Goal: Communication & Community: Answer question/provide support

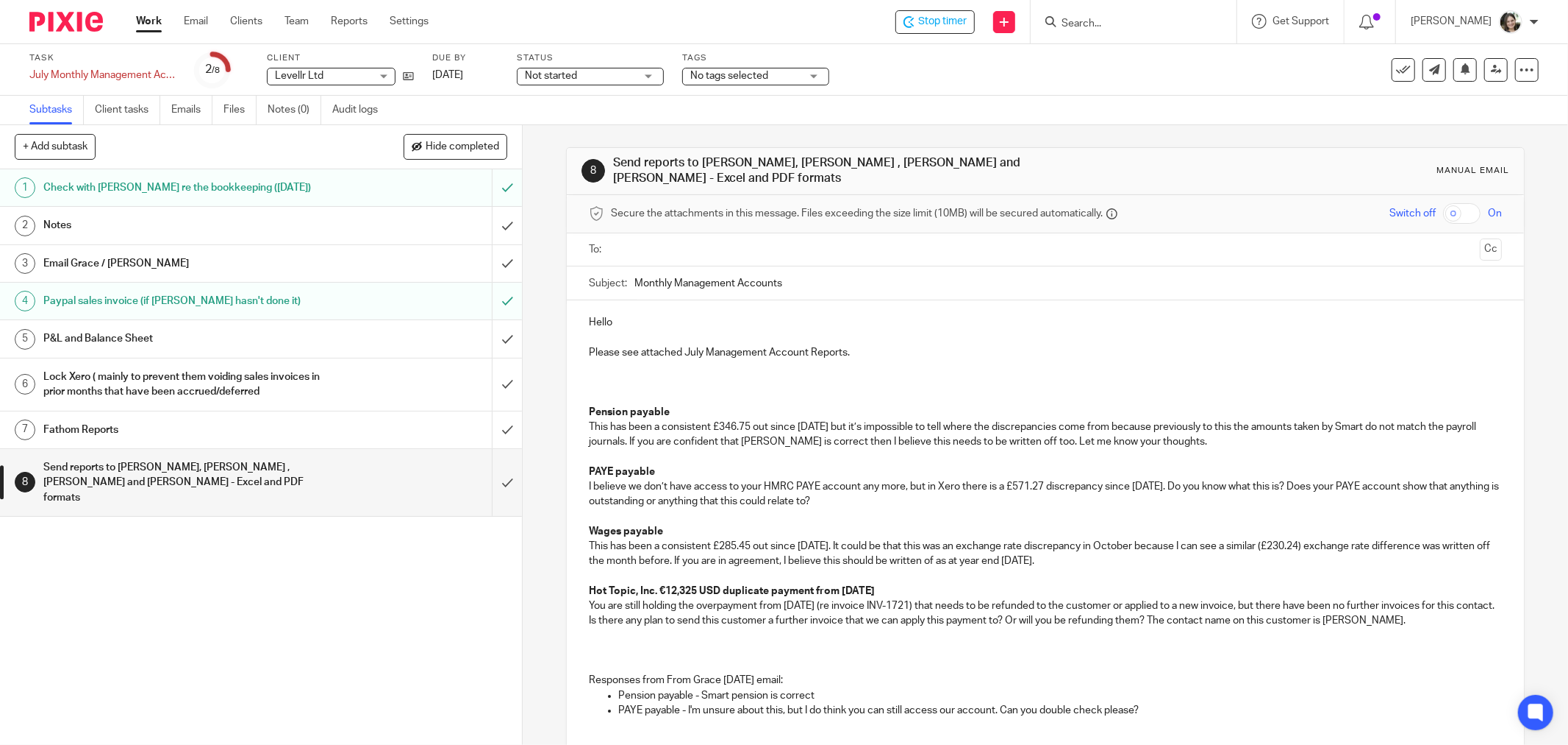
click at [613, 366] on p at bounding box center [1045, 382] width 913 height 45
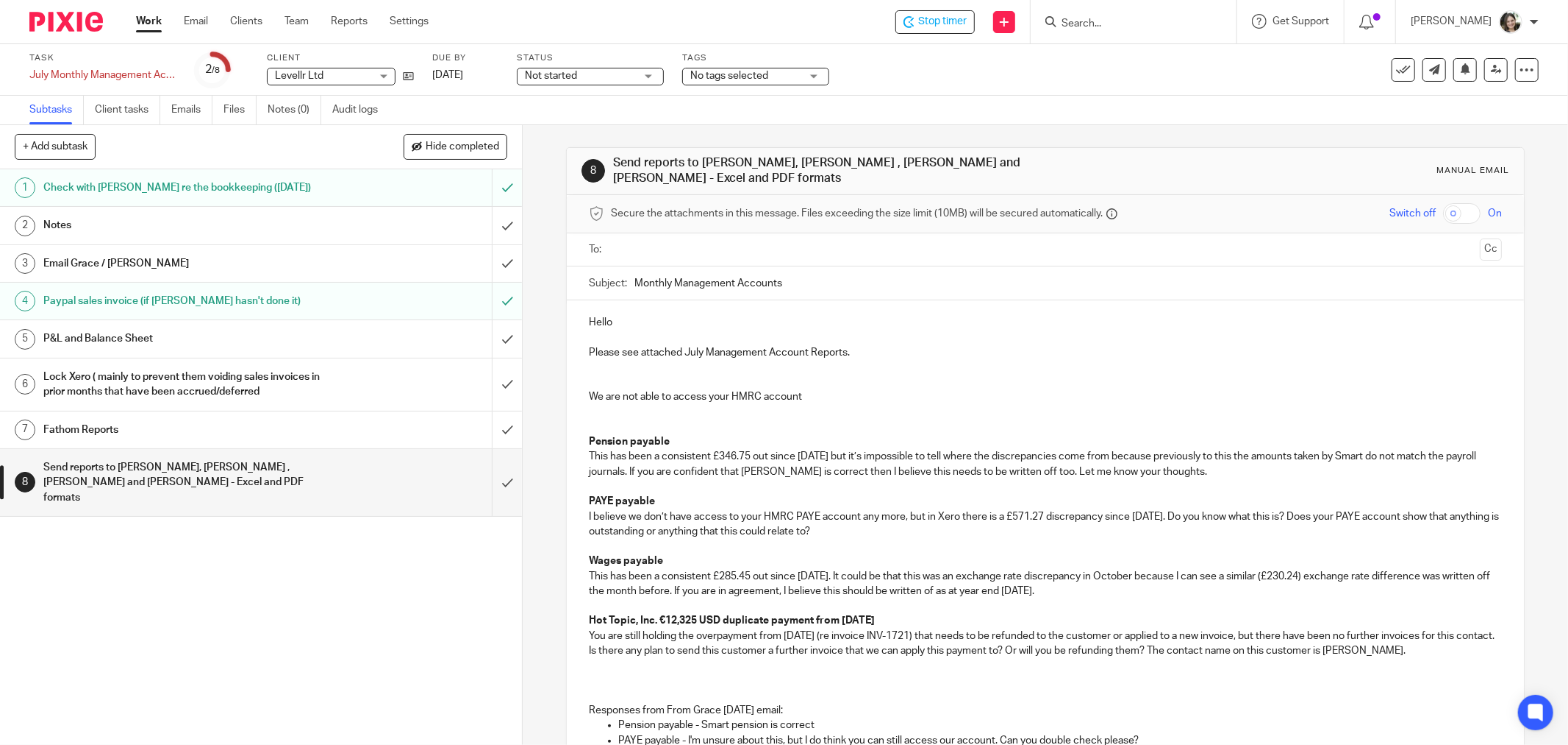
drag, startPoint x: 645, startPoint y: 388, endPoint x: 622, endPoint y: 388, distance: 23.0
click at [644, 389] on p "We are not able to access your HMRC account" at bounding box center [1045, 412] width 913 height 45
click at [601, 389] on p "We are not able to access your HMRC account" at bounding box center [1045, 412] width 913 height 45
drag, startPoint x: 601, startPoint y: 387, endPoint x: 798, endPoint y: 384, distance: 197.0
click at [798, 389] on p "We are not able to access your HMRC account" at bounding box center [1045, 412] width 913 height 45
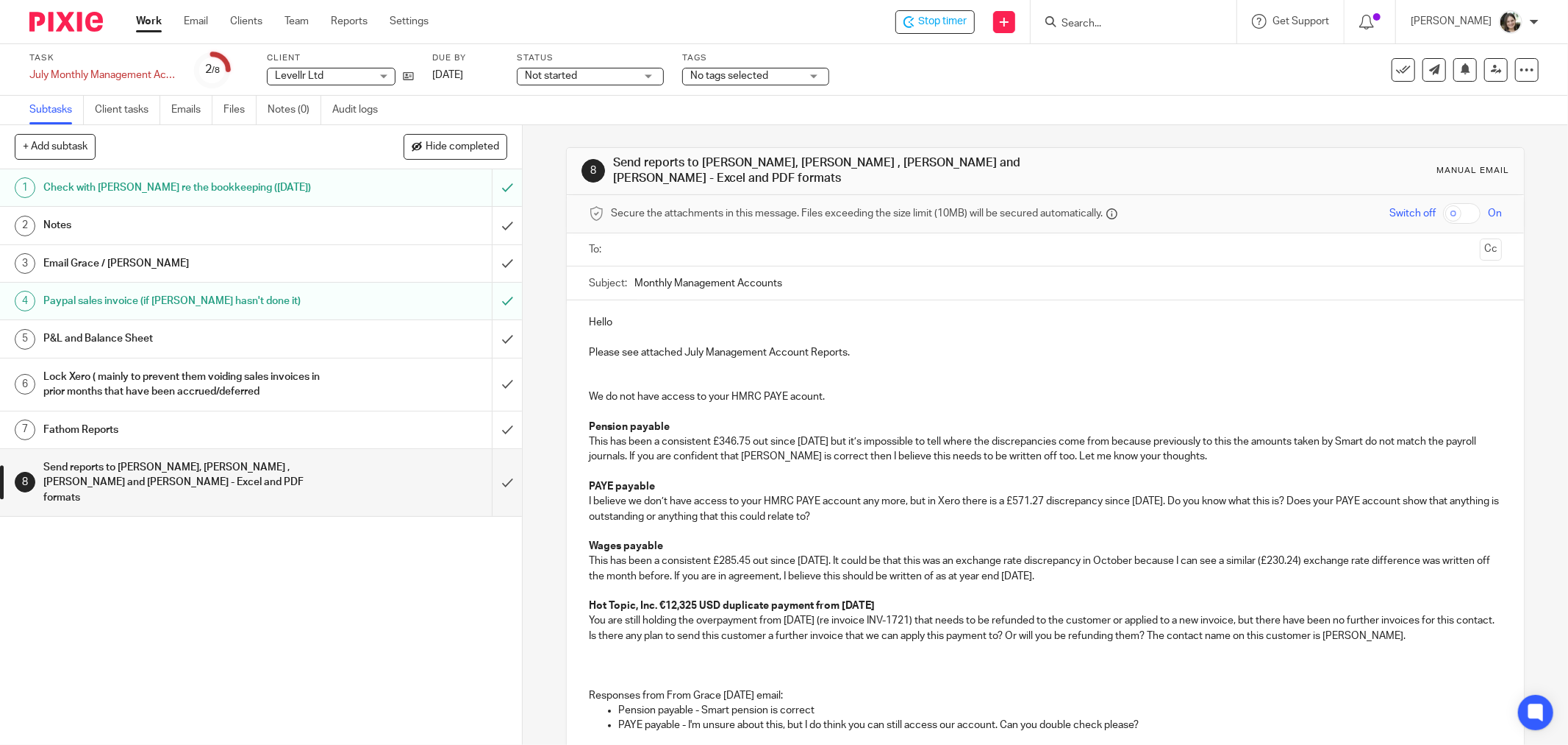
click at [792, 394] on p "We do not have access to your HMRC PAYE acount." at bounding box center [1045, 404] width 913 height 30
click at [849, 391] on p "We do not have access to your HMRC PAYE account." at bounding box center [1045, 404] width 913 height 30
click at [898, 557] on p "This has been a consistent £285.45 out since [DATE]. It could be that this was …" at bounding box center [1045, 568] width 913 height 30
click at [879, 508] on p "I believe we don’t have access to your HMRC PAYE account any more, but in Xero …" at bounding box center [1045, 508] width 913 height 30
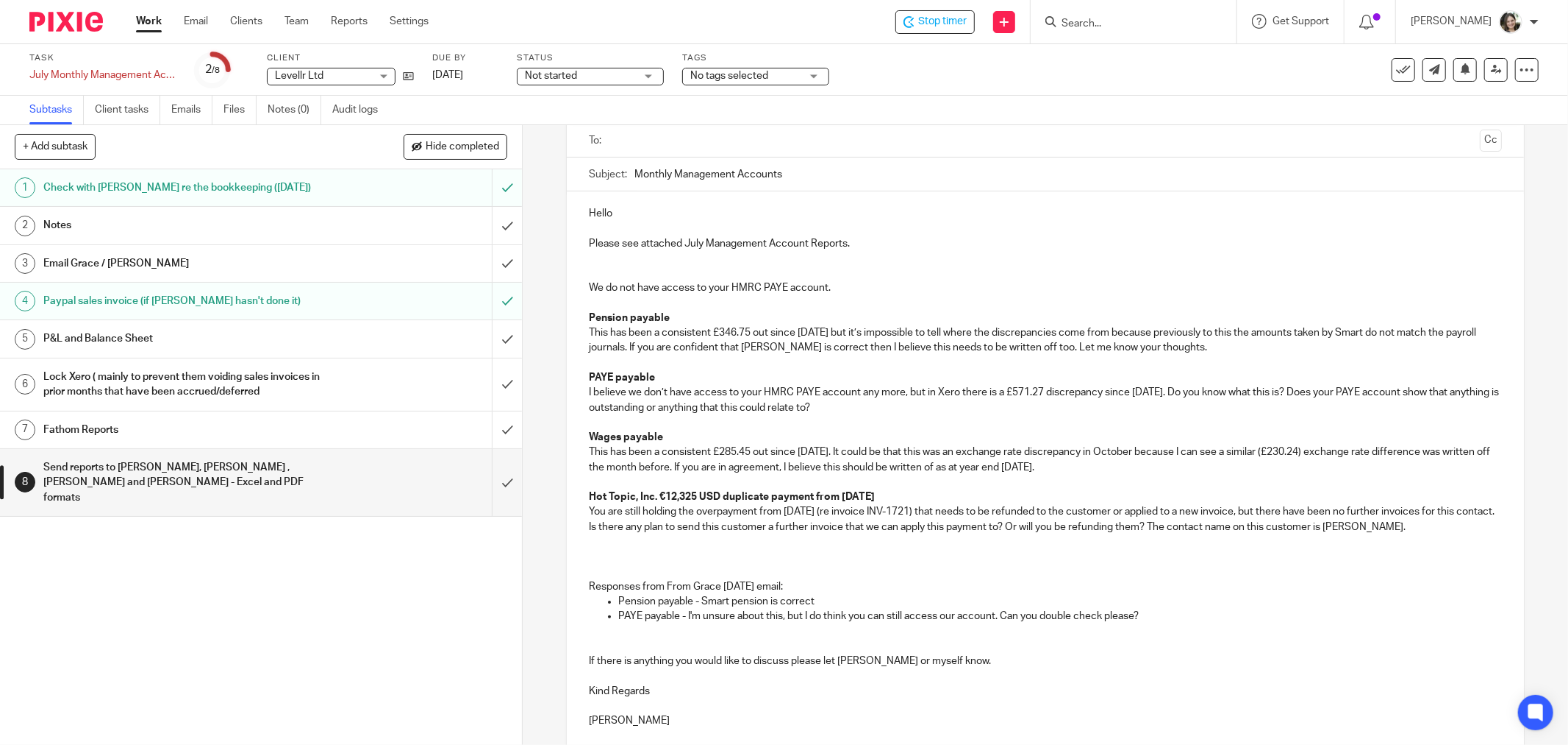
scroll to position [82, 0]
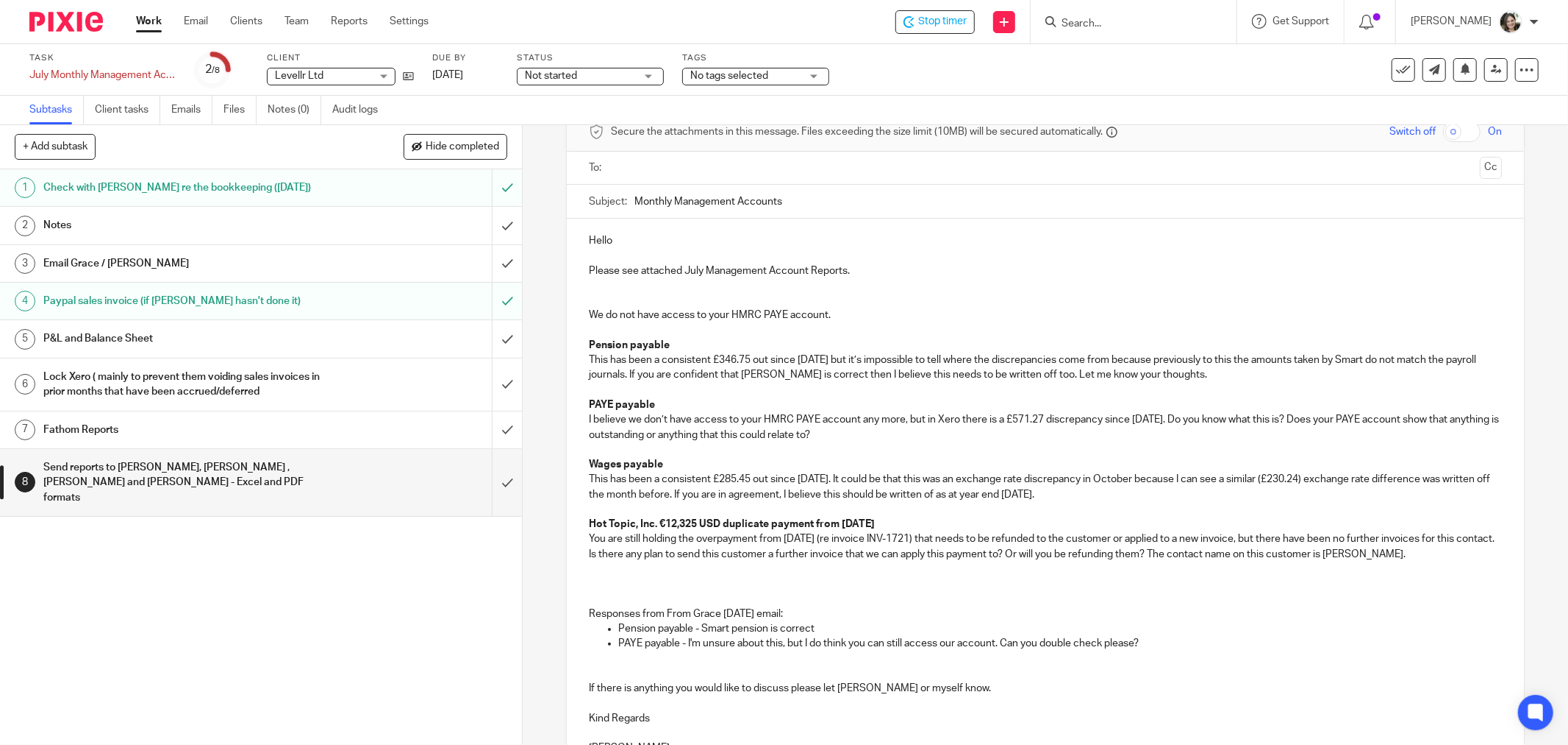
click at [856, 307] on p "We do not have access to your HMRC PAYE account." at bounding box center [1045, 322] width 913 height 30
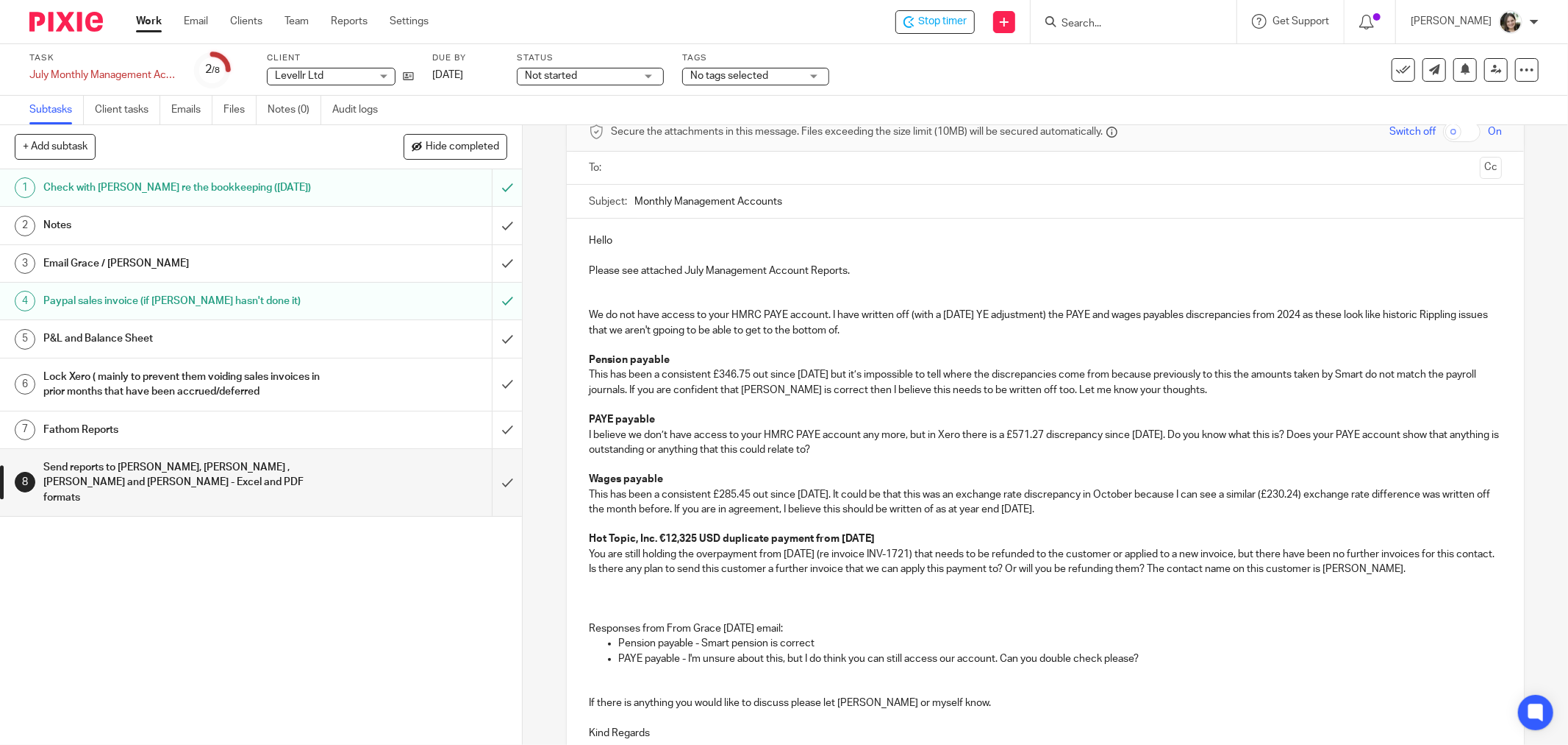
click at [691, 324] on p "We do not have access to your HMRC PAYE account. I have written off (with a [DA…" at bounding box center [1045, 330] width 913 height 45
click at [876, 329] on p "We do not have access to your HMRC PAYE account. I have written off (with a [DA…" at bounding box center [1045, 330] width 913 height 45
click at [825, 310] on p "We do not have access to your HMRC PAYE account. I have written off (with a [DA…" at bounding box center [1045, 330] width 913 height 45
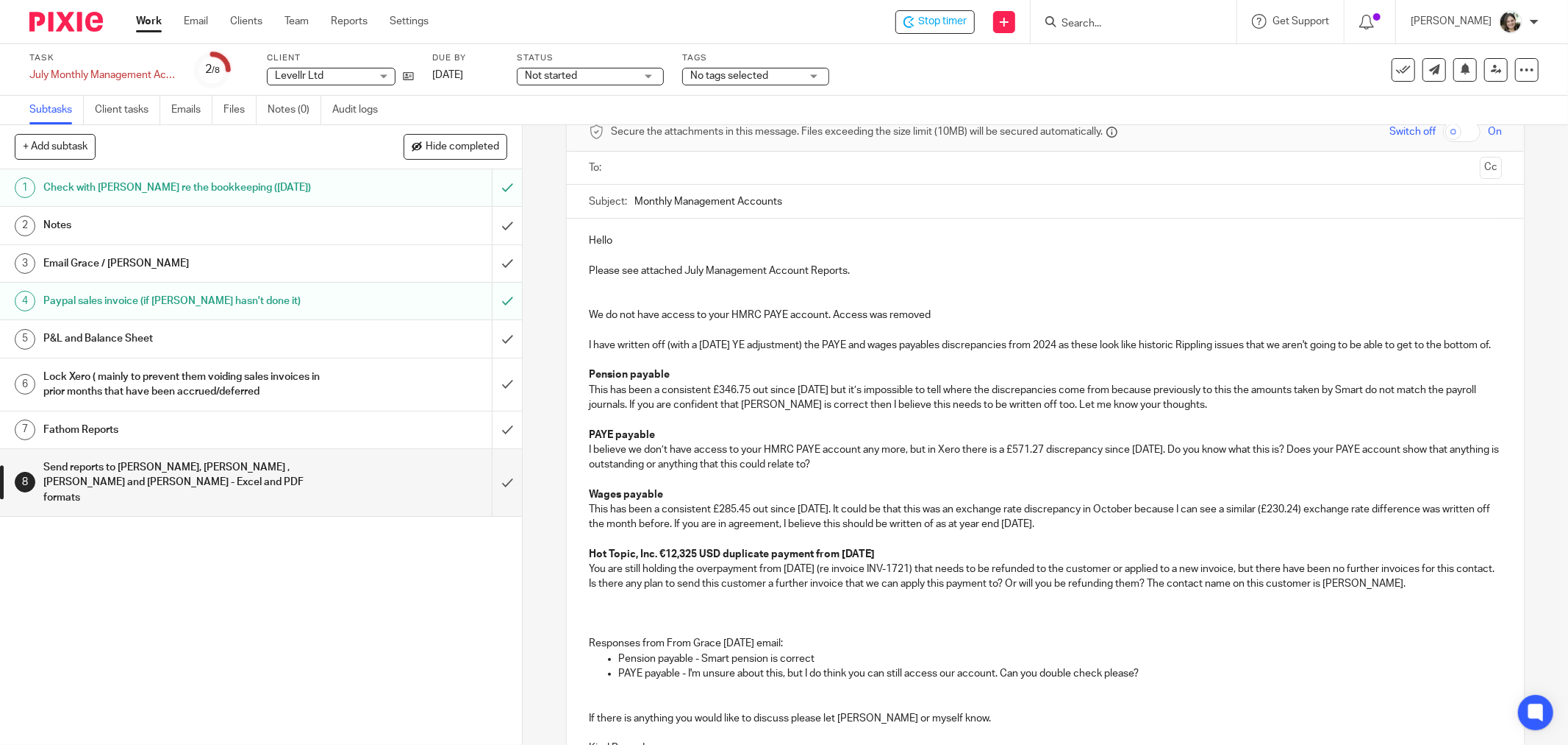
click at [945, 307] on p "We do not have access to your HMRC PAYE account. Access was removed" at bounding box center [1045, 314] width 913 height 15
click at [589, 337] on p "I have written off (with a [DATE] YE adjustment) the PAYE and wages payables di…" at bounding box center [1045, 352] width 913 height 30
click at [589, 340] on p "I have written off (with a [DATE] YE adjustment) the PAYE and wages payables di…" at bounding box center [1045, 352] width 913 height 30
click at [708, 355] on p "I have written off (with a [DATE] YE adjustment) the PAYE and wages payables di…" at bounding box center [1045, 352] width 913 height 30
click at [963, 307] on p "We do not have access to your HMRC PAYE account. Access was removed" at bounding box center [1045, 314] width 913 height 15
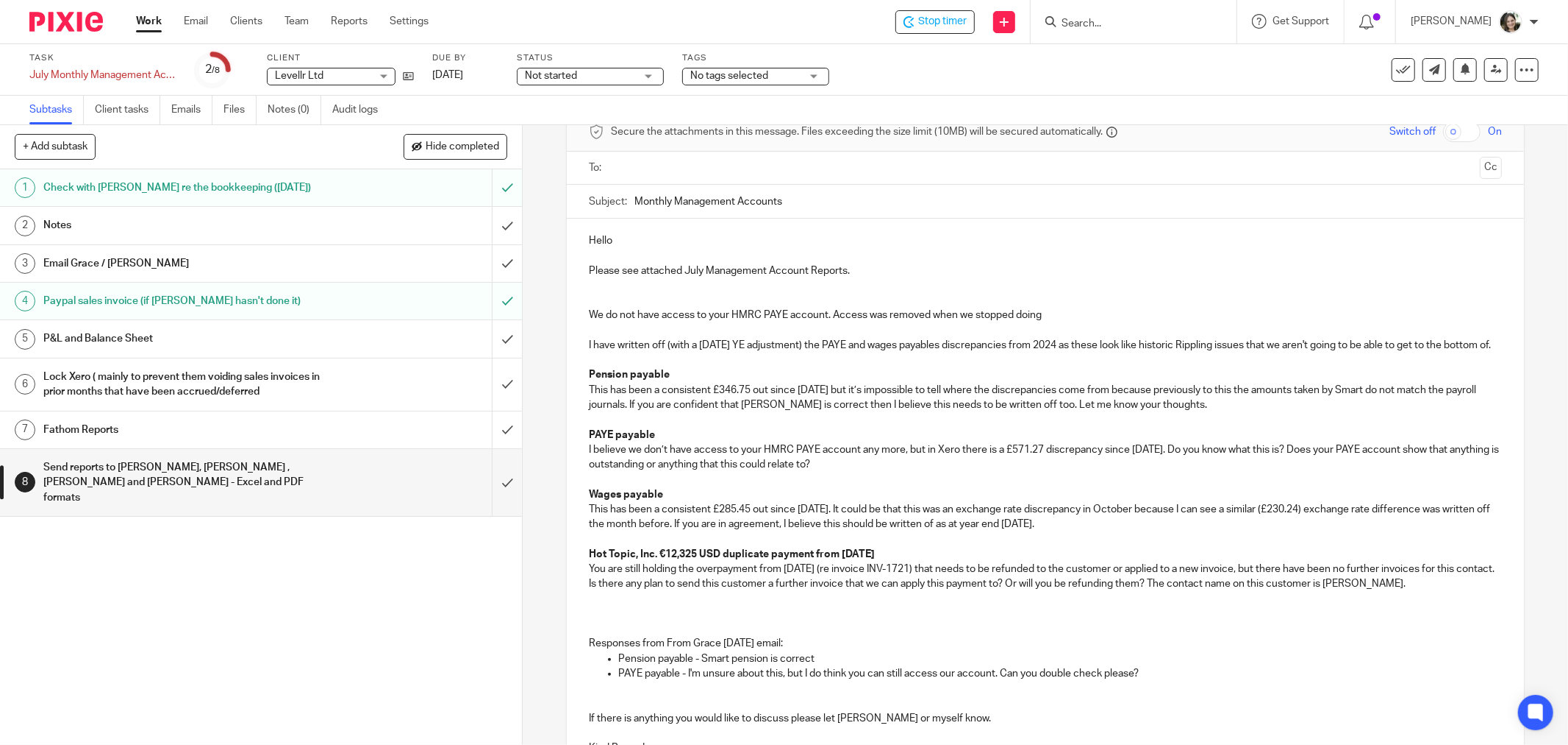
click at [1049, 309] on p "We do not have access to your HMRC PAYE account. Access was removed when we sto…" at bounding box center [1045, 314] width 913 height 15
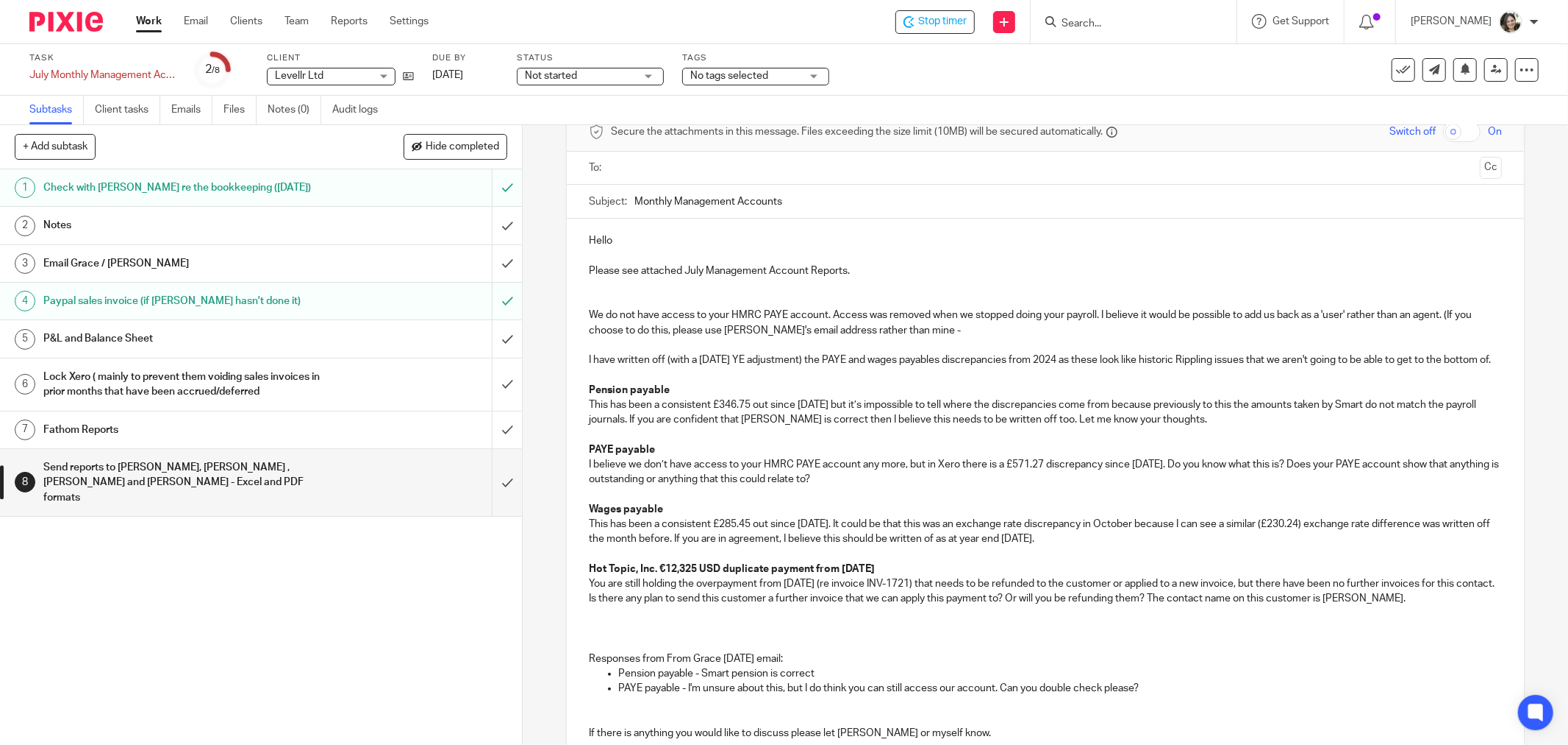
click at [643, 160] on input "text" at bounding box center [1045, 168] width 858 height 17
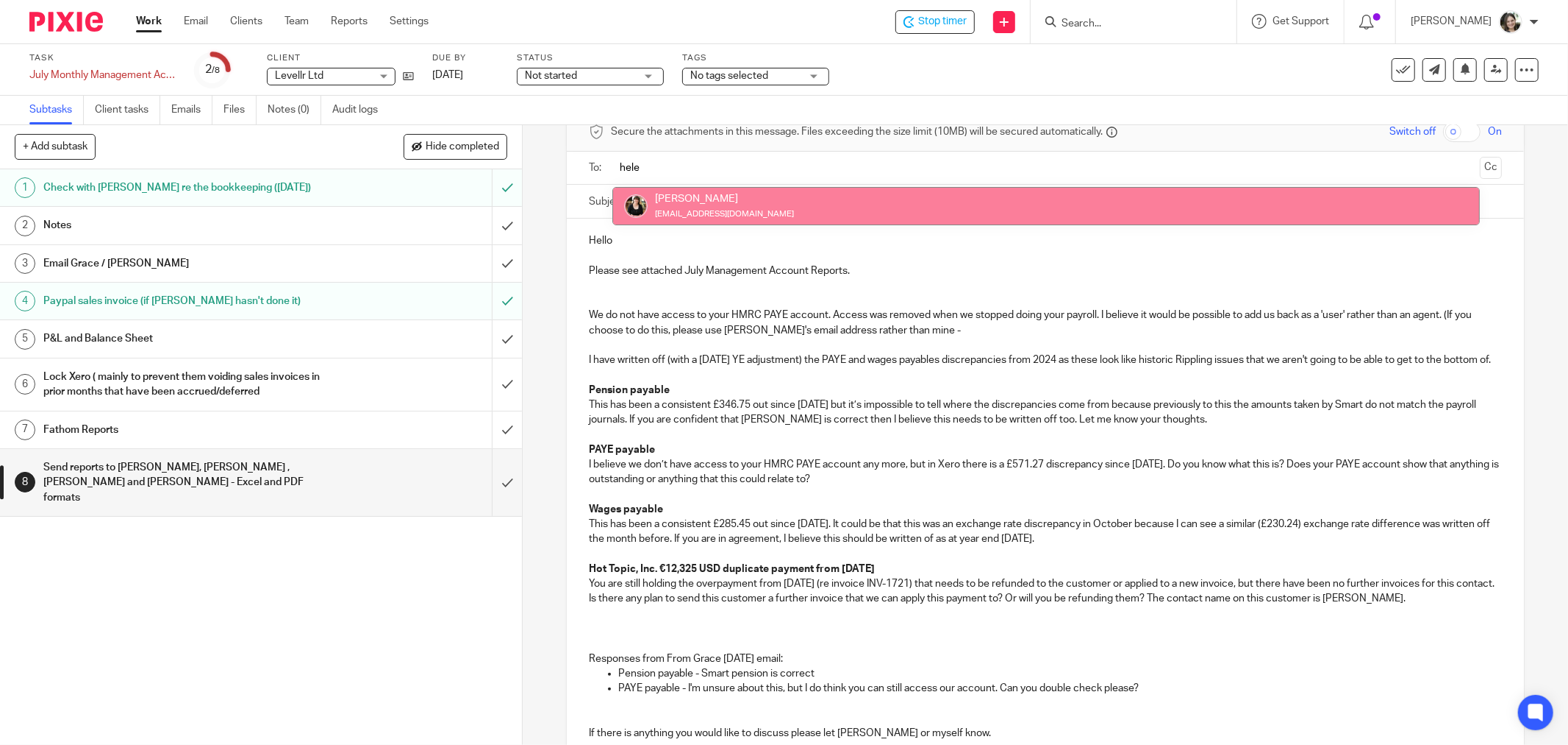
type input "hele"
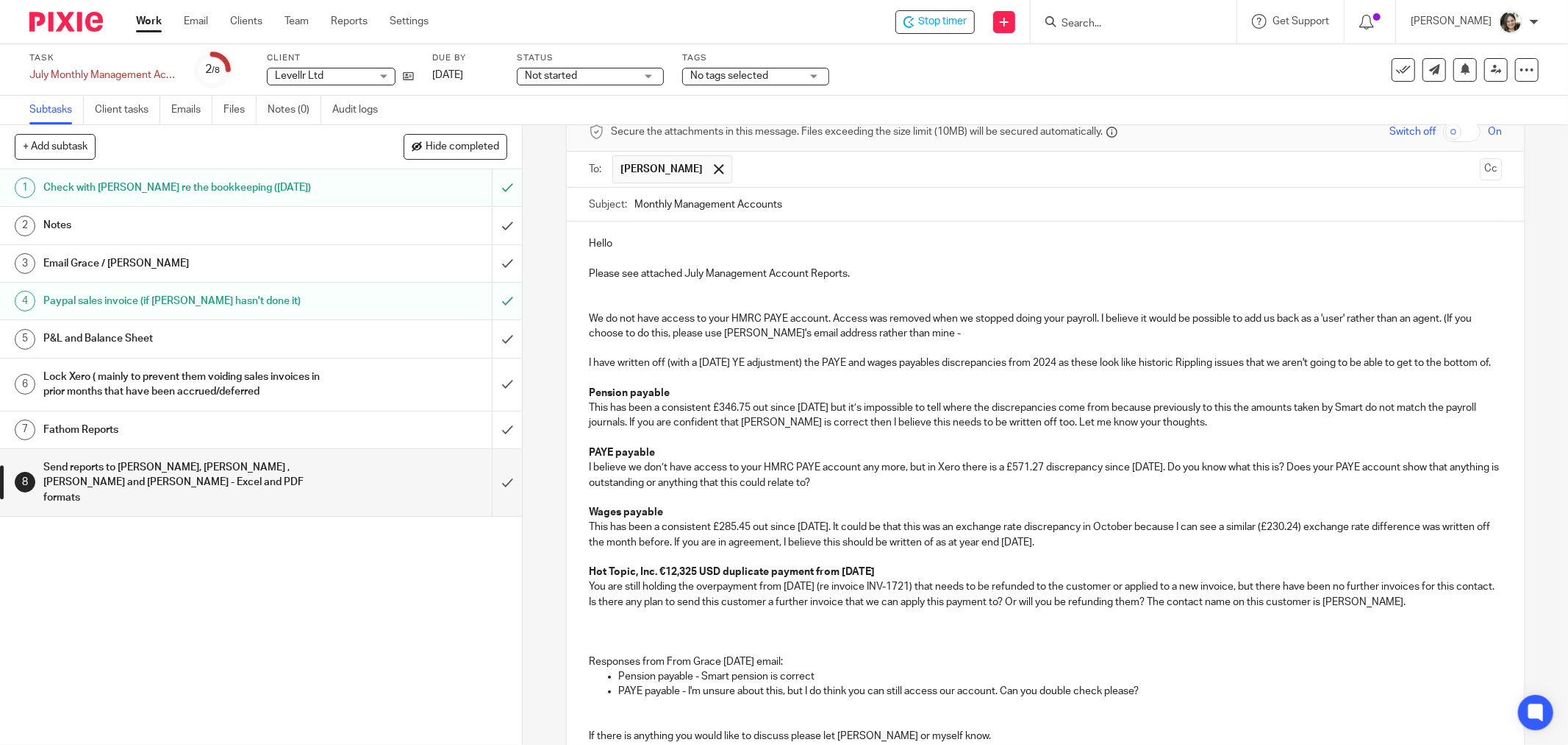
drag, startPoint x: 775, startPoint y: 207, endPoint x: 728, endPoint y: 208, distance: 47.0
drag, startPoint x: 652, startPoint y: 164, endPoint x: 707, endPoint y: 155, distance: 55.7
click at [710, 158] on div at bounding box center [718, 169] width 17 height 22
click at [949, 326] on p "We do not have access to your HMRC PAYE account. Access was removed when we sto…" at bounding box center [1045, 322] width 913 height 30
click at [1006, 320] on p "We do not have access to your HMRC PAYE account. Access was removed when we sto…" at bounding box center [1045, 322] width 913 height 30
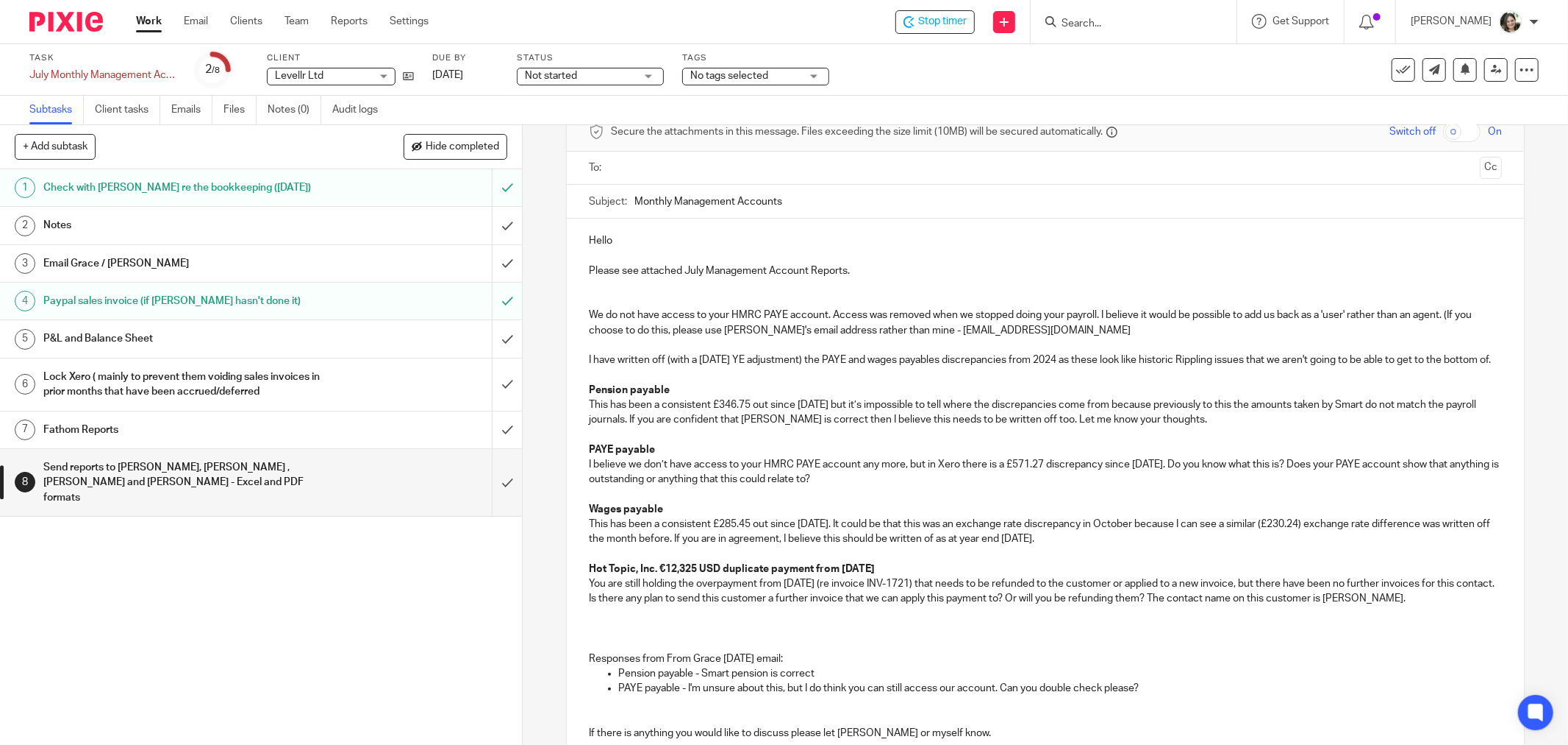
click at [1032, 337] on p at bounding box center [1045, 344] width 913 height 15
click at [1066, 329] on div "Hello Please see attached July Management Account Reports. We do not have acces…" at bounding box center [1046, 514] width 957 height 592
click at [1085, 321] on p "We do not have access to your HMRC PAYE account. Access was removed when we sto…" at bounding box center [1045, 322] width 913 height 30
click at [651, 365] on p "I have written off (with a [DATE] YE adjustment) the PAYE and wages payables di…" at bounding box center [1045, 367] width 913 height 30
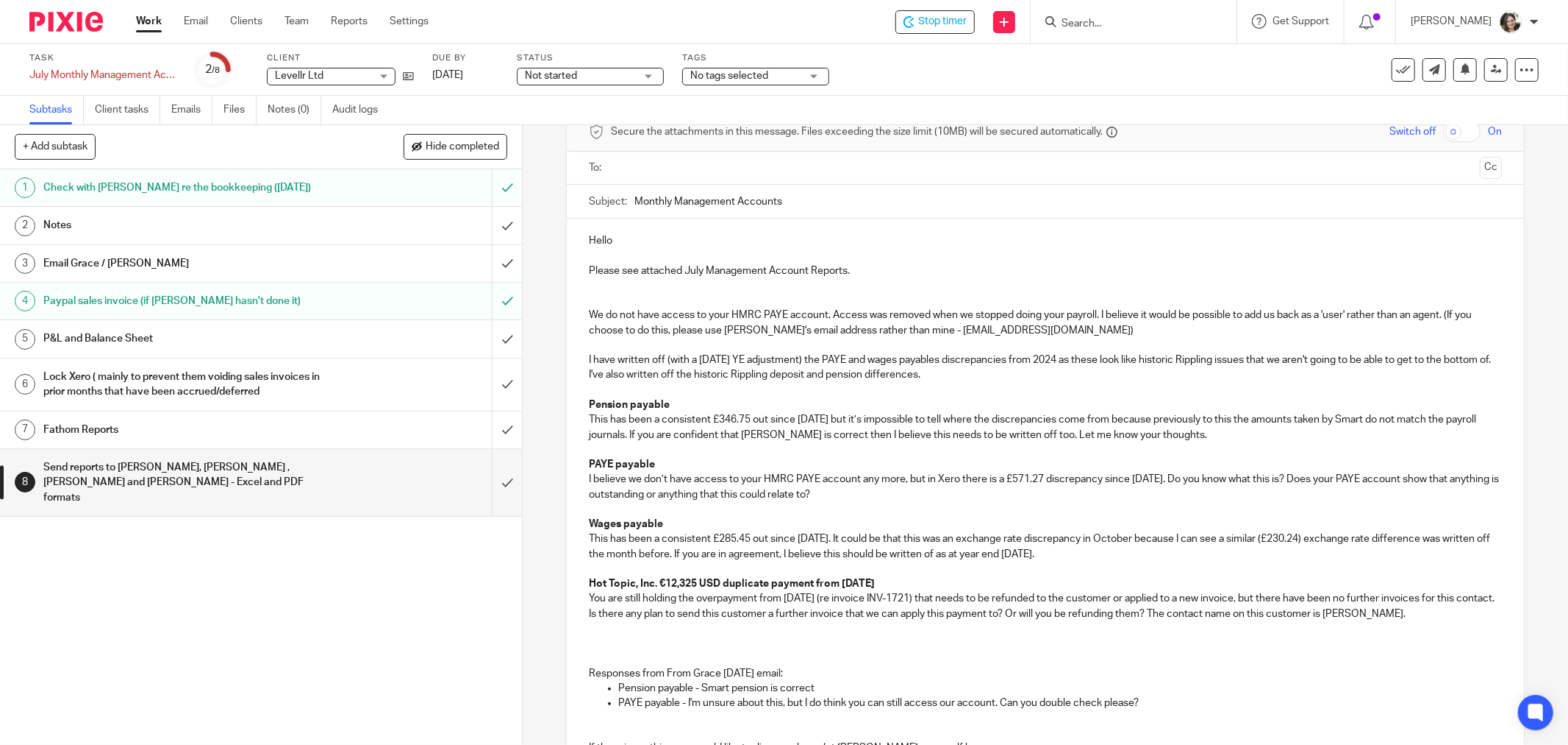
click at [578, 397] on div "Hello Please see attached July Management Account Reports. We do not have acces…" at bounding box center [1046, 522] width 957 height 608
click at [583, 397] on div "Hello Please see attached July Management Account Reports. We do not have acces…" at bounding box center [1046, 522] width 957 height 608
click at [987, 365] on p "I have written off (with a [DATE] YE adjustment) the PAYE and wages payables di…" at bounding box center [1045, 374] width 913 height 45
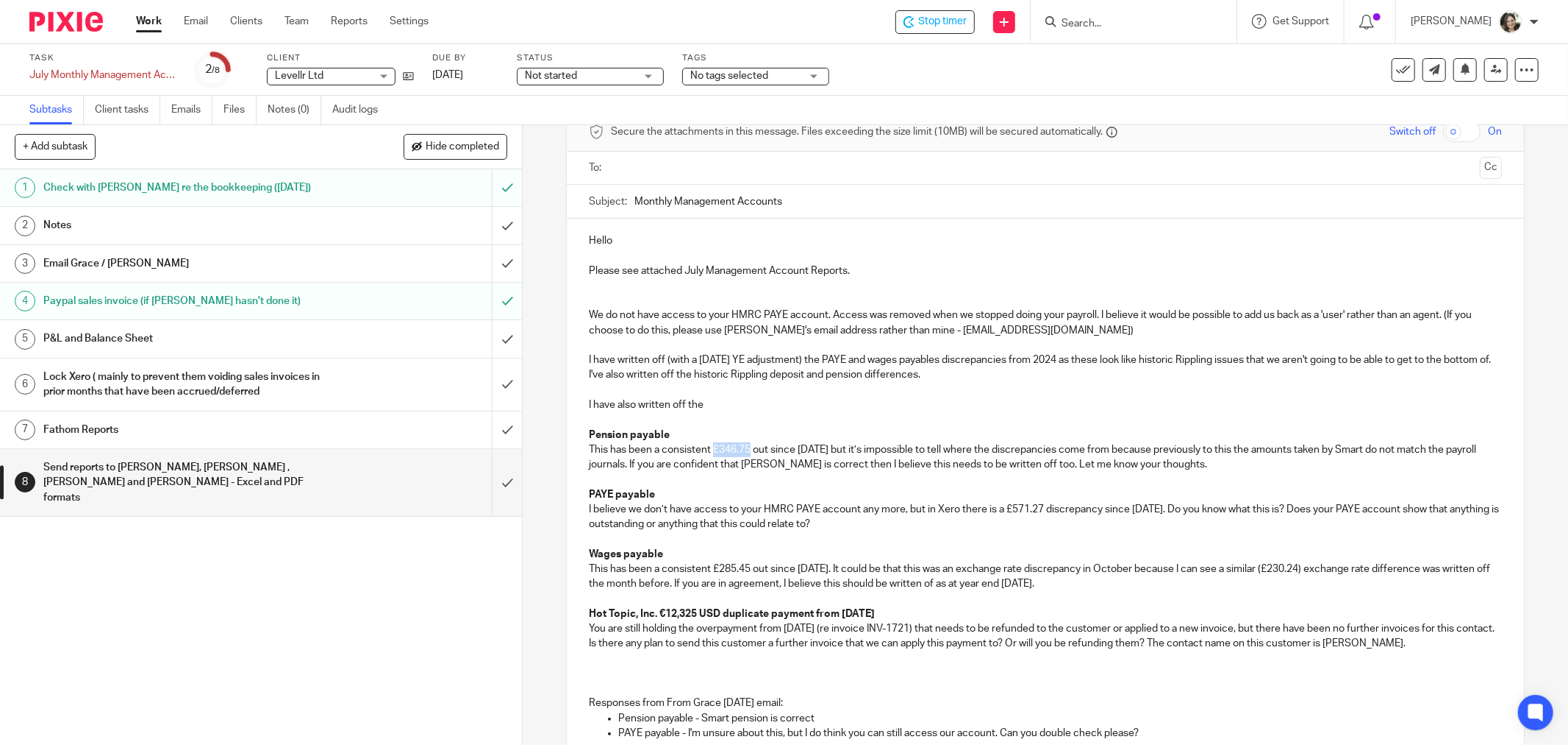
drag, startPoint x: 710, startPoint y: 440, endPoint x: 746, endPoint y: 442, distance: 36.1
click at [746, 442] on p "This has been a consistent £346.75 out since [DATE] but it’s impossible to tell…" at bounding box center [1045, 456] width 913 height 30
copy p "£346.75"
click at [714, 397] on p "I have also written off the" at bounding box center [1045, 412] width 913 height 30
drag, startPoint x: 743, startPoint y: 399, endPoint x: 784, endPoint y: 399, distance: 41.0
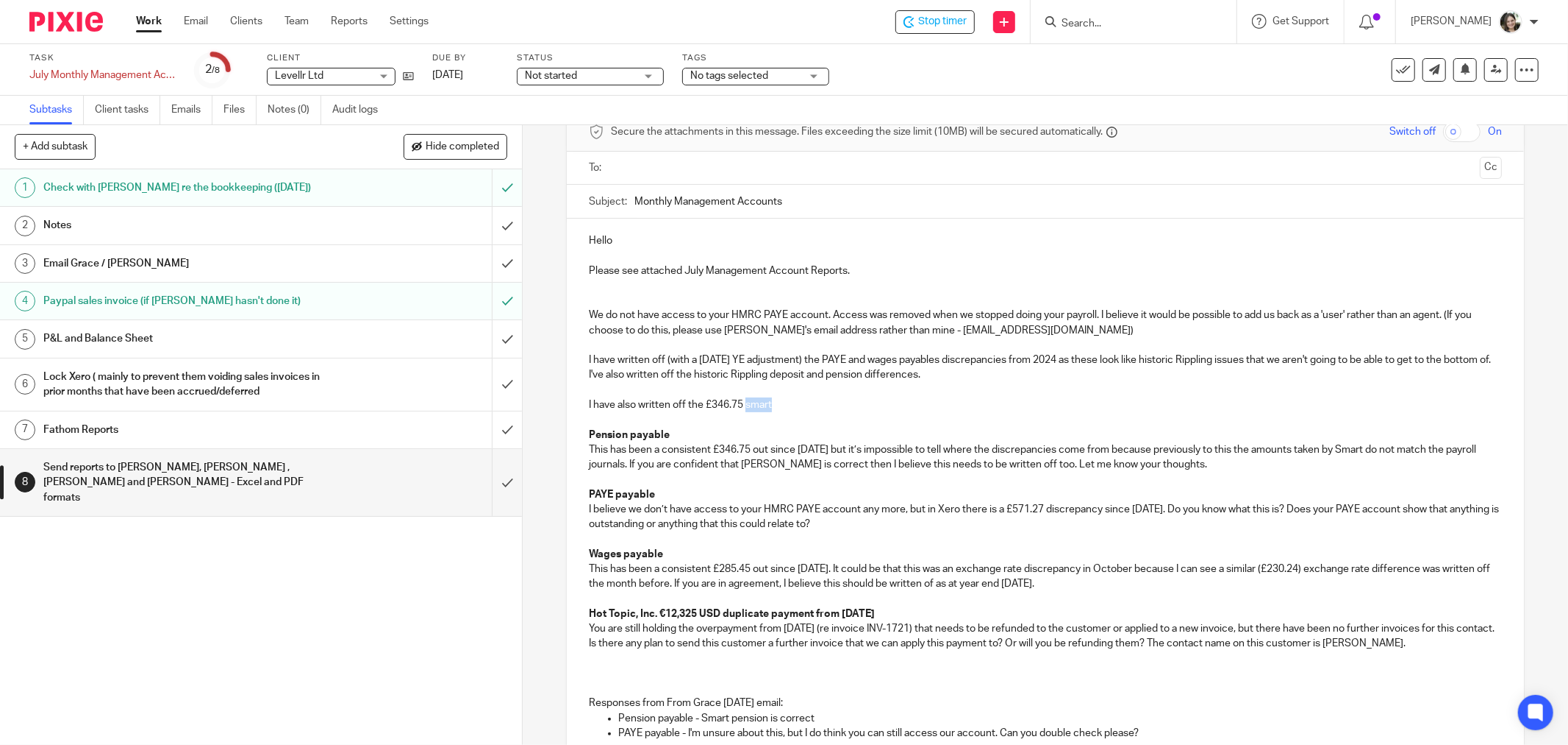
click at [784, 399] on p "I have also written off the £346.75 smart" at bounding box center [1045, 412] width 913 height 30
drag, startPoint x: 579, startPoint y: 422, endPoint x: 1165, endPoint y: 574, distance: 605.4
click at [1165, 574] on div "Hello Please see attached July Management Account Reports. We do not have acces…" at bounding box center [1046, 536] width 957 height 637
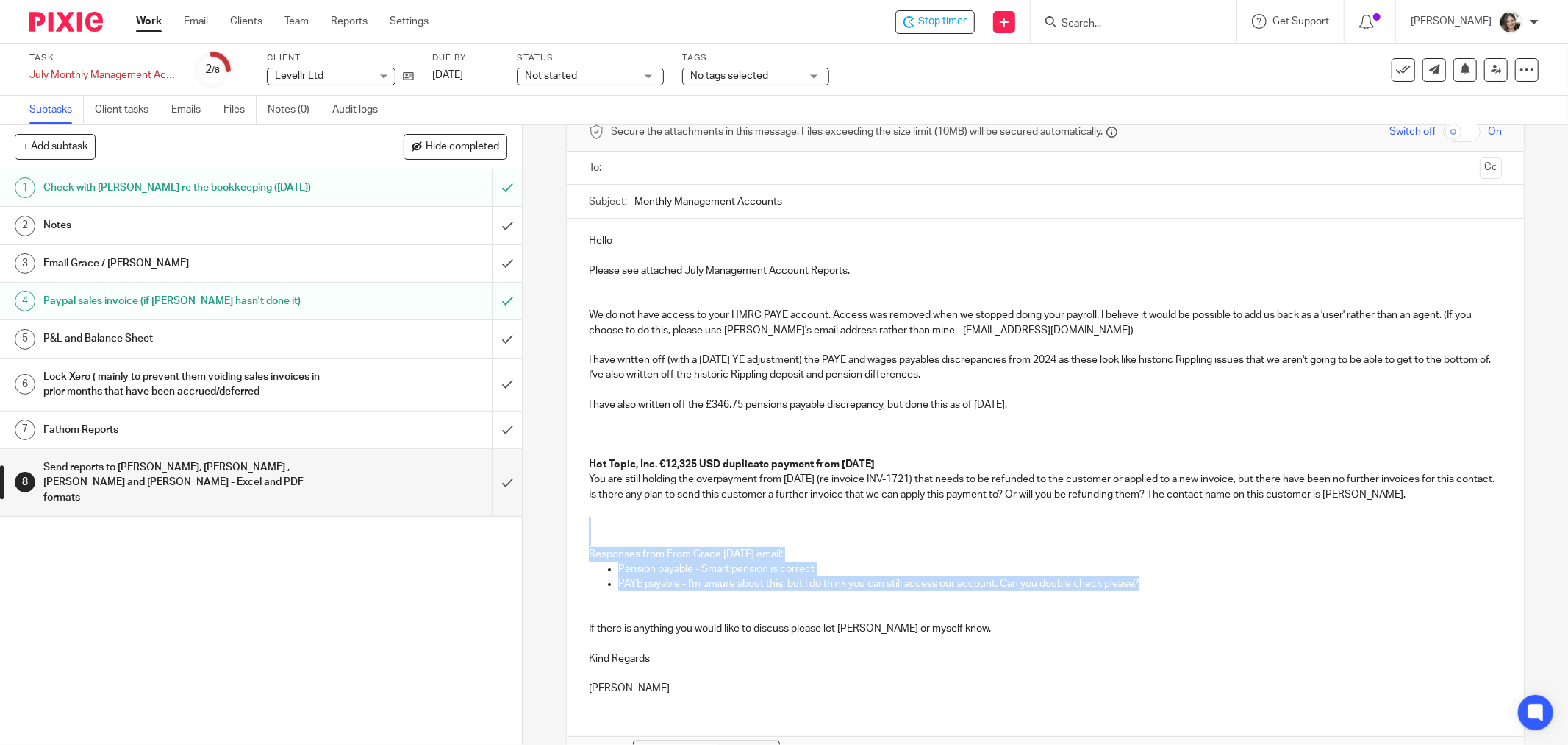
drag, startPoint x: 631, startPoint y: 529, endPoint x: 1199, endPoint y: 578, distance: 570.1
click at [1199, 578] on div "Hello Please see attached July Management Account Reports. We do not have acces…" at bounding box center [1046, 462] width 957 height 488
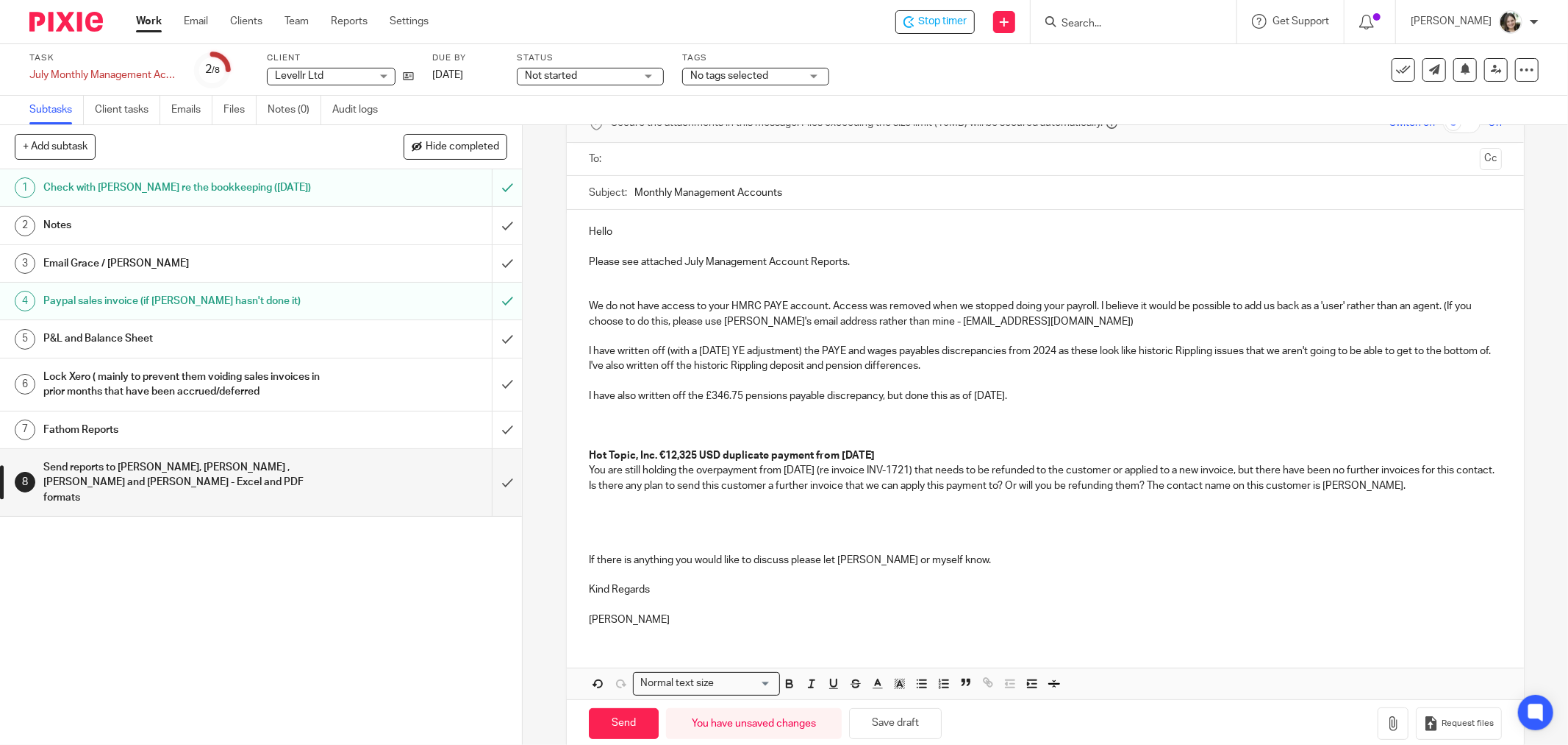
scroll to position [108, 0]
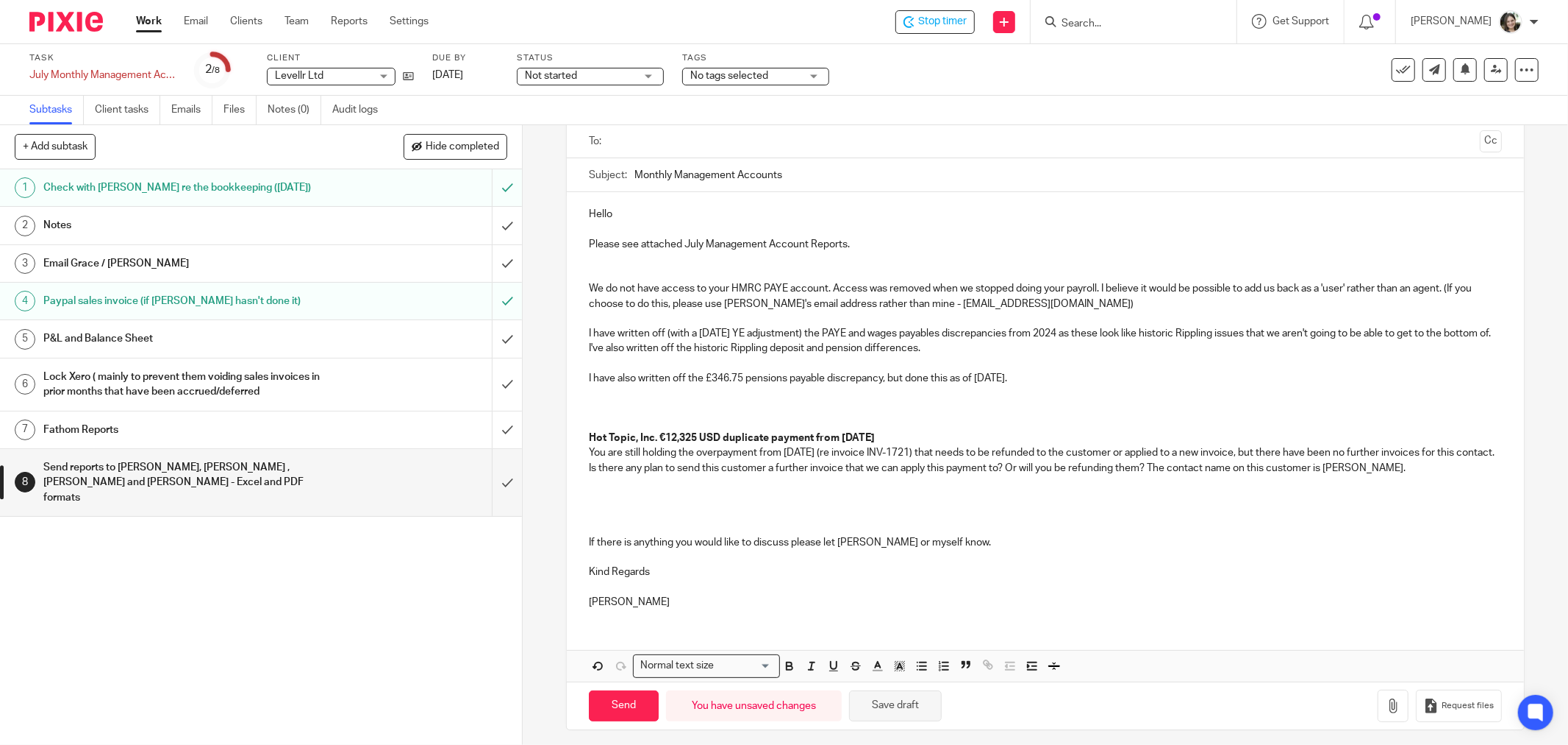
click at [895, 697] on button "Save draft" at bounding box center [896, 706] width 93 height 31
click at [628, 401] on p at bounding box center [1045, 408] width 913 height 15
click at [804, 401] on p "All Payroll deposits have now been returned" at bounding box center [1045, 408] width 913 height 15
click at [807, 401] on p "All Payroll deposits have now been returned" at bounding box center [1045, 408] width 913 height 15
click at [922, 401] on p "All Payroll deposits have now been returned except for [PERSON_NAME] and [PERSO…" at bounding box center [1045, 408] width 913 height 15
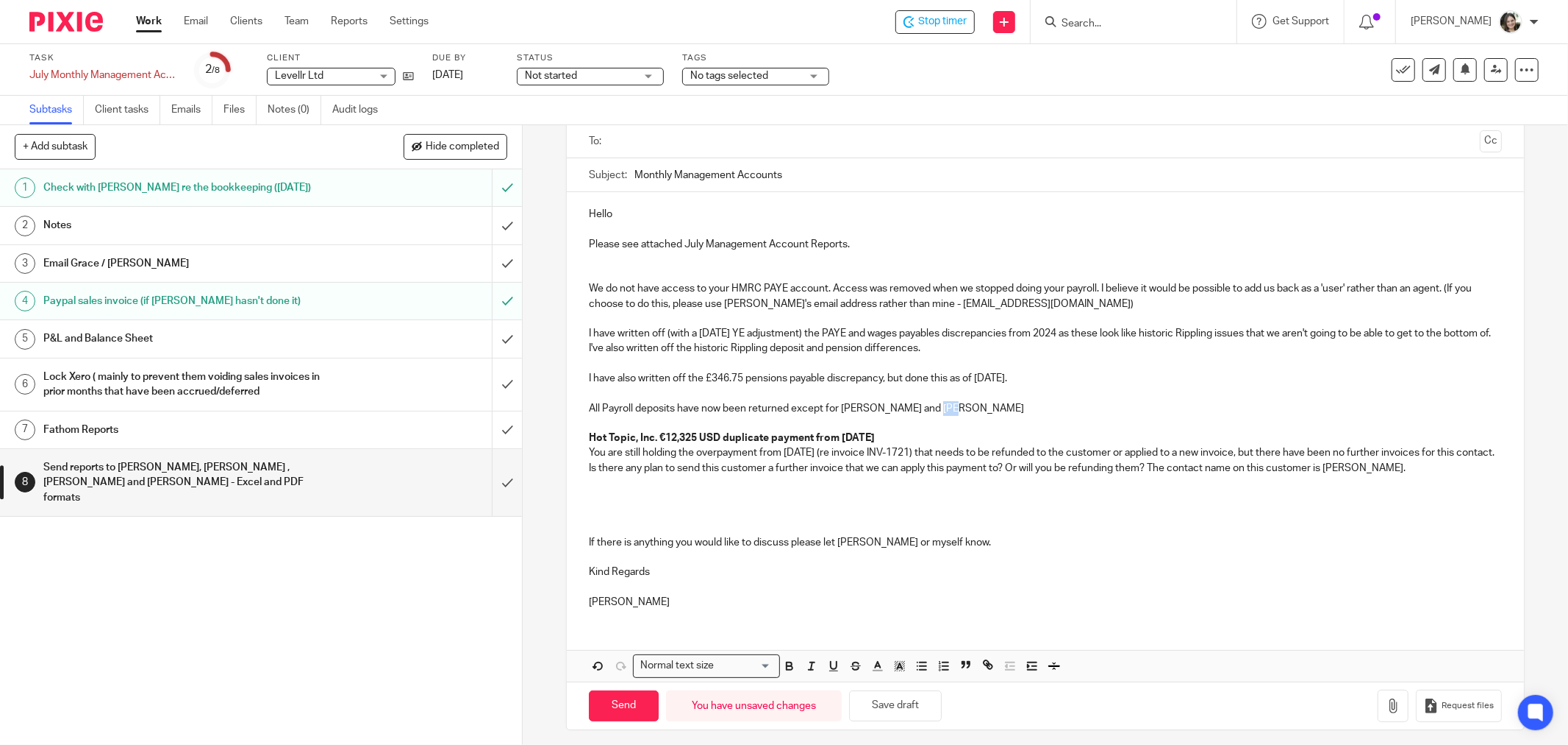
drag, startPoint x: 922, startPoint y: 399, endPoint x: 937, endPoint y: 399, distance: 15.0
click at [937, 401] on p "All Payroll deposits have now been returned except for [PERSON_NAME] and [PERSO…" at bounding box center [1045, 408] width 913 height 15
click at [594, 386] on p "I have also written off the £346.75 pensions payable discrepancy, but done this…" at bounding box center [1045, 385] width 913 height 30
click at [589, 385] on p "Playroll" at bounding box center [1045, 392] width 913 height 15
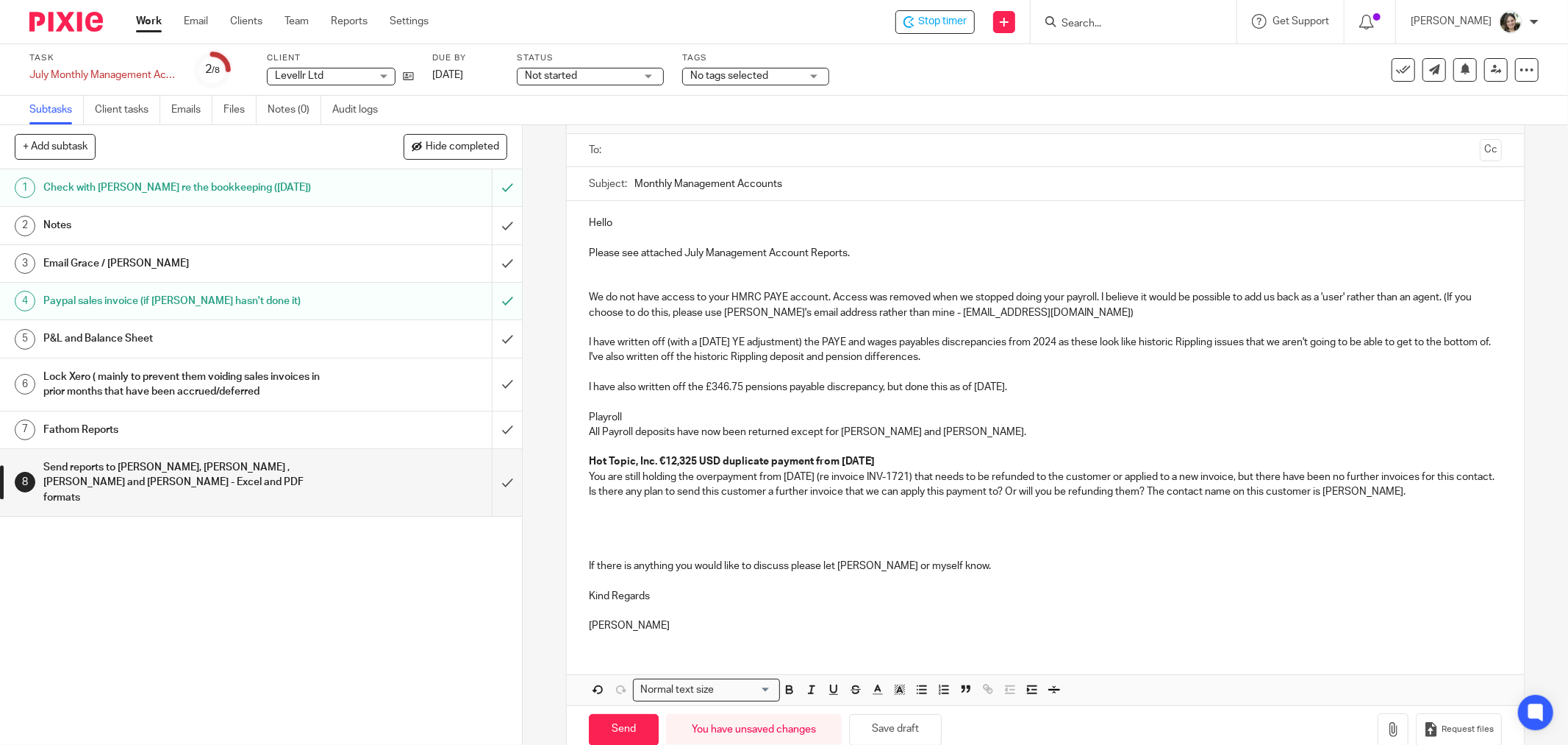
scroll to position [98, 0]
drag, startPoint x: 629, startPoint y: 401, endPoint x: 612, endPoint y: 403, distance: 17.1
click at [612, 411] on p "Playroll" at bounding box center [1045, 417] width 913 height 15
click at [600, 411] on p "Playroll" at bounding box center [1045, 417] width 913 height 15
drag, startPoint x: 622, startPoint y: 410, endPoint x: 570, endPoint y: 410, distance: 52.0
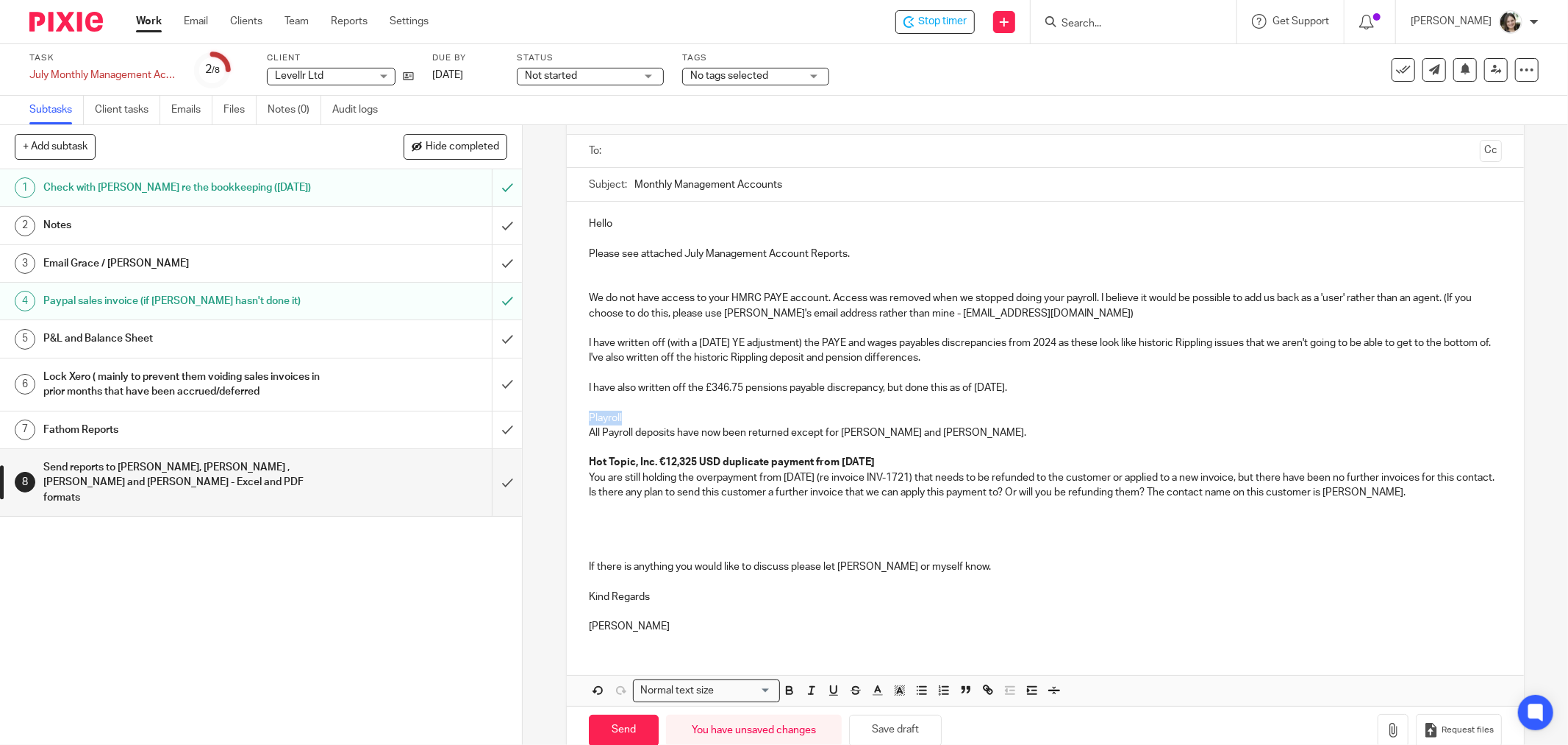
click at [570, 410] on div "Hello Please see attached July Management Account Reports. We do not have acces…" at bounding box center [1046, 423] width 957 height 443
click at [609, 440] on p at bounding box center [1045, 447] width 913 height 15
click at [589, 425] on p "All Payroll deposits have now been returned except for [PERSON_NAME] and [PERSO…" at bounding box center [1045, 432] width 913 height 15
click at [1090, 425] on p "[PERSON_NAME] deposit was returned in August which just leave [PERSON_NAME] and…" at bounding box center [1045, 432] width 913 height 15
click at [871, 429] on p "[PERSON_NAME] deposit was returned in August which just leave [PERSON_NAME] and…" at bounding box center [1045, 432] width 913 height 15
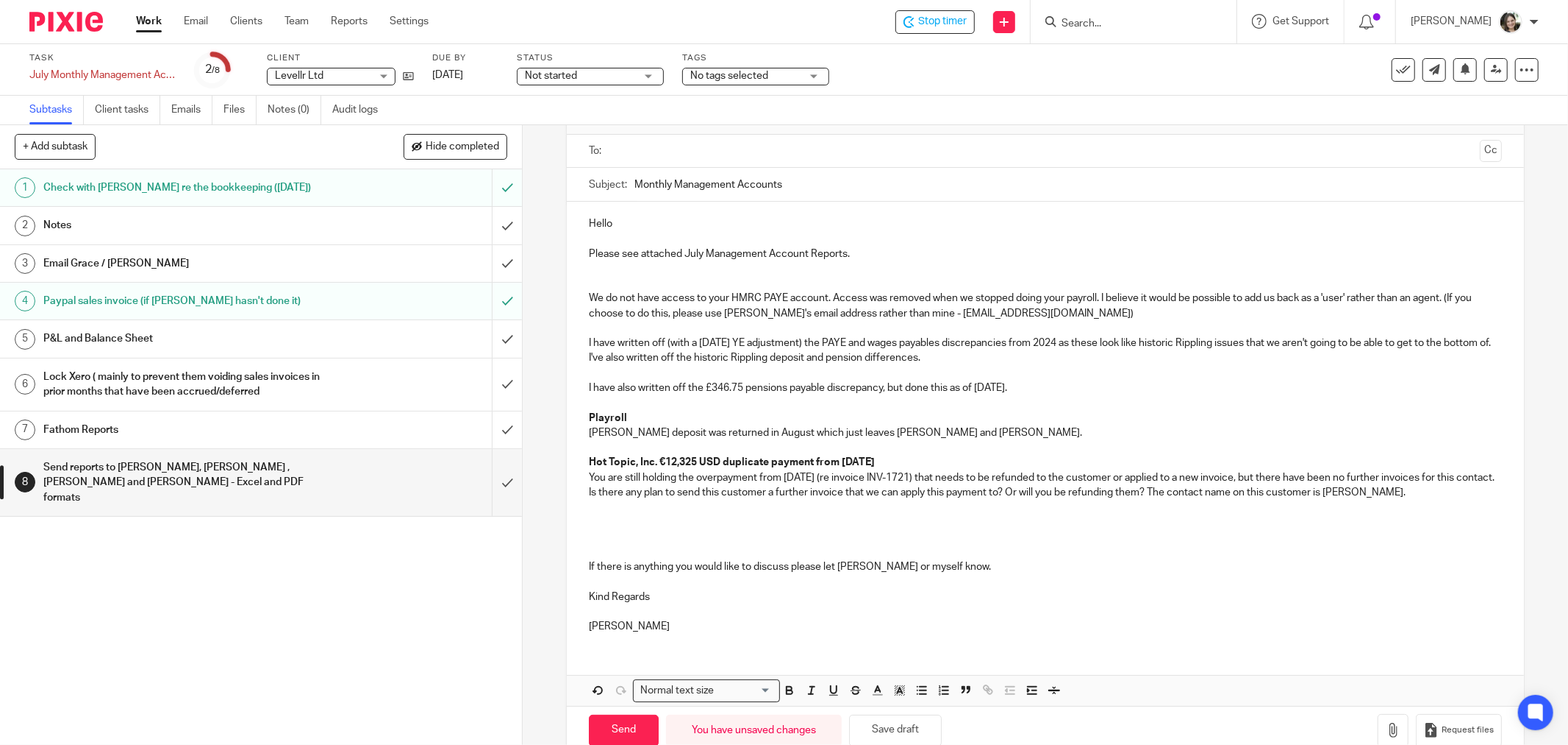
click at [1071, 425] on p "[PERSON_NAME] deposit was returned in August which just leaves [PERSON_NAME] an…" at bounding box center [1045, 432] width 913 height 15
